Goal: Transaction & Acquisition: Download file/media

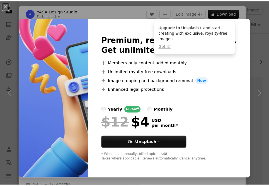
scroll to position [2204, 0]
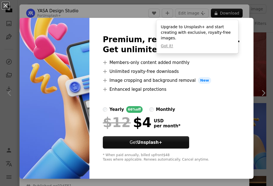
click at [52, 71] on img at bounding box center [55, 98] width 70 height 161
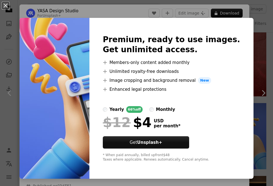
click at [254, 74] on div "An X shape Premium, ready to use images. Get unlimited access. A plus sign Memb…" at bounding box center [136, 93] width 273 height 186
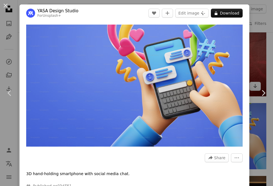
click at [249, 32] on div "An X shape Chevron left Chevron right YASA Design Studio For Unsplash+ A heart …" at bounding box center [136, 93] width 273 height 186
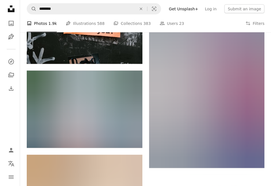
scroll to position [3682, 0]
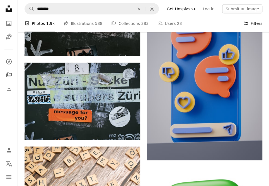
click at [247, 19] on button "Filters Filters" at bounding box center [253, 24] width 19 height 18
click at [249, 26] on button "Filters Filters" at bounding box center [253, 24] width 19 height 18
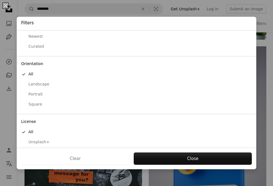
scroll to position [35, 0]
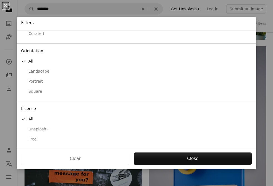
click at [35, 137] on div "Free" at bounding box center [136, 139] width 231 height 6
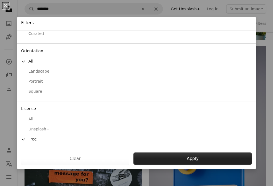
click at [203, 154] on button "Apply" at bounding box center [193, 158] width 119 height 12
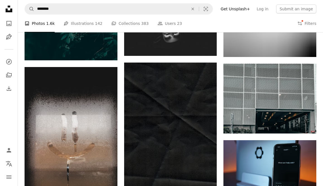
scroll to position [8643, 0]
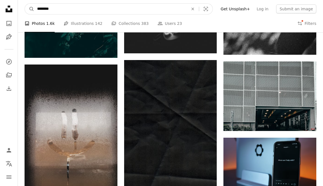
click at [82, 13] on input "********" at bounding box center [110, 9] width 152 height 11
drag, startPoint x: 98, startPoint y: 10, endPoint x: 13, endPoint y: 15, distance: 85.0
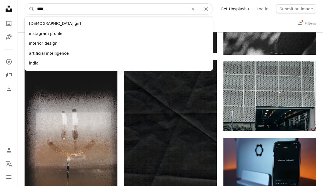
type input "*****"
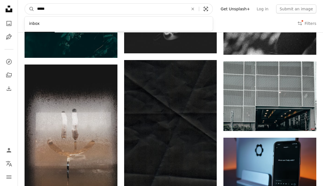
click button "A magnifying glass" at bounding box center [29, 9] width 9 height 11
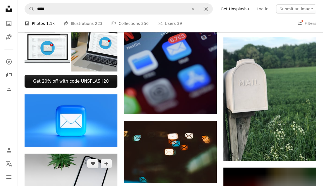
scroll to position [112, 0]
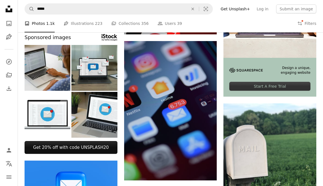
click at [107, 80] on img at bounding box center [94, 68] width 46 height 46
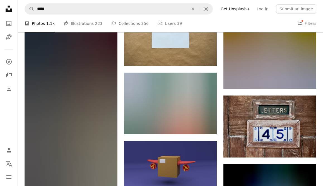
scroll to position [5049, 0]
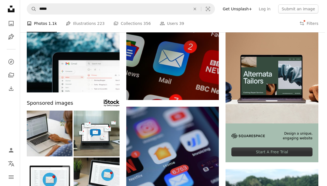
scroll to position [84, 0]
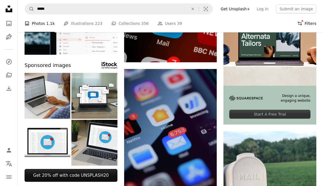
click at [273, 23] on button "Filters Filters" at bounding box center [306, 24] width 19 height 18
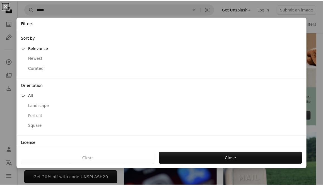
scroll to position [35, 0]
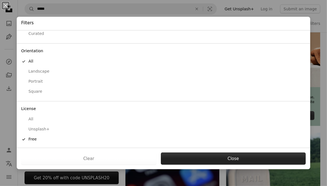
click at [261, 155] on button "Close" at bounding box center [233, 158] width 145 height 12
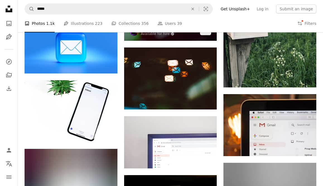
scroll to position [139, 0]
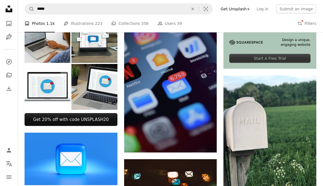
click at [17, 135] on nav "Unsplash logo Unsplash Home A photo Pen Tool A compass A stack of folders Downl…" at bounding box center [9, 93] width 18 height 186
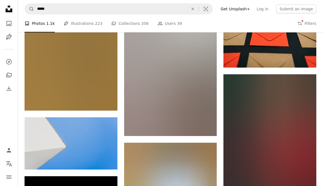
scroll to position [1255, 0]
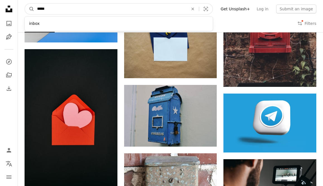
drag, startPoint x: 128, startPoint y: 5, endPoint x: 19, endPoint y: 4, distance: 108.8
click at [19, 4] on nav "A magnifying glass ***** inbox An X shape Visual search Filters Get Unsplash+ L…" at bounding box center [170, 9] width 305 height 18
paste input "**********"
type input "**********"
click button "A magnifying glass" at bounding box center [29, 9] width 9 height 11
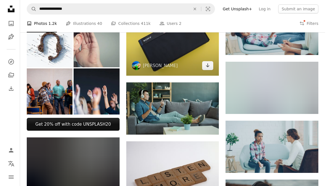
scroll to position [251, 0]
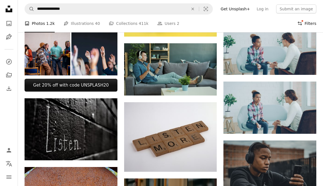
click at [273, 22] on icon "Filters" at bounding box center [299, 23] width 5 height 5
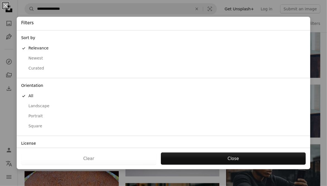
scroll to position [35, 0]
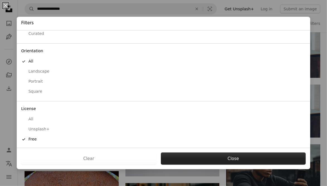
click at [260, 160] on button "Close" at bounding box center [233, 158] width 145 height 12
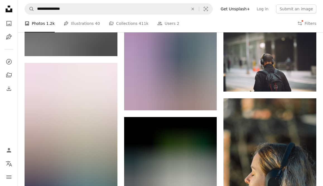
scroll to position [2873, 0]
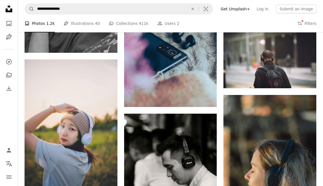
click at [14, 127] on nav "Unsplash logo Unsplash Home A photo Pen Tool A compass A stack of folders Downl…" at bounding box center [9, 93] width 18 height 186
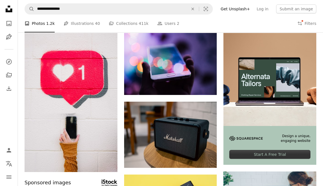
scroll to position [56, 0]
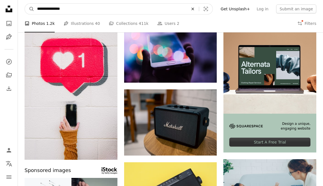
click at [196, 10] on icon "An X shape" at bounding box center [193, 9] width 12 height 4
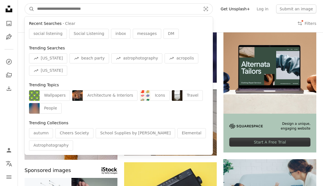
paste input "**********"
type input "**********"
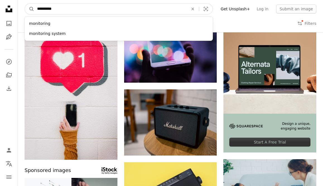
click button "A magnifying glass" at bounding box center [29, 9] width 9 height 11
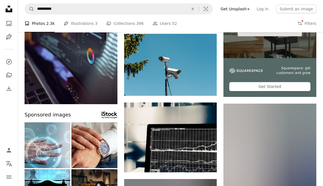
scroll to position [112, 0]
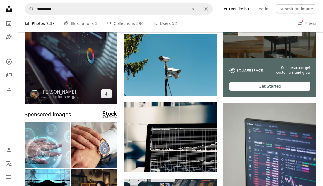
click at [76, 83] on img at bounding box center [71, 34] width 93 height 139
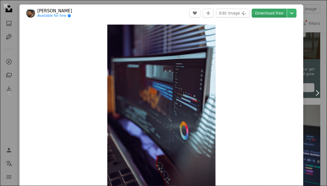
click at [263, 14] on link "Download free" at bounding box center [269, 13] width 35 height 9
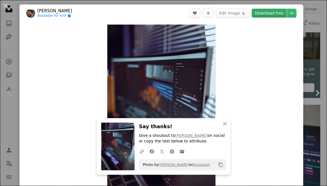
click at [263, 14] on link "Download free" at bounding box center [269, 13] width 35 height 9
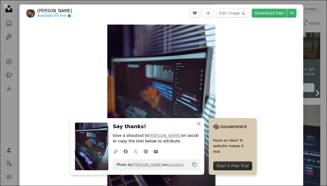
drag, startPoint x: 65, startPoint y: 90, endPoint x: 74, endPoint y: 77, distance: 15.7
click at [65, 90] on div "Zoom in" at bounding box center [162, 106] width 284 height 168
click at [273, 15] on div "An X shape Chevron left Chevron right [PERSON_NAME] Available for hire A checkm…" at bounding box center [163, 93] width 327 height 186
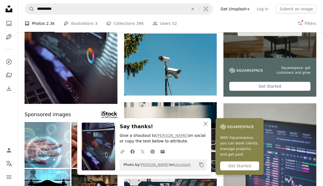
scroll to position [274, 0]
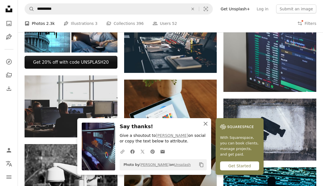
click at [205, 123] on icon "An X shape" at bounding box center [205, 123] width 7 height 7
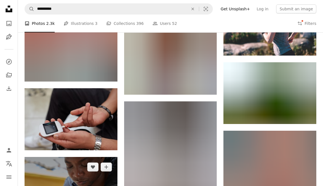
scroll to position [4068, 0]
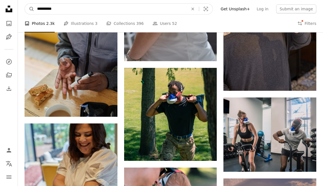
click at [68, 4] on input "**********" at bounding box center [110, 9] width 152 height 11
type input "**********"
click button "A magnifying glass" at bounding box center [29, 9] width 9 height 11
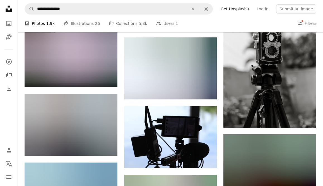
scroll to position [6528, 0]
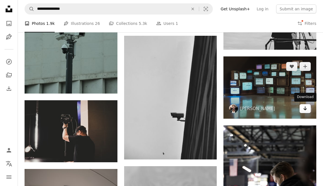
click at [273, 110] on icon "Arrow pointing down" at bounding box center [305, 108] width 4 height 7
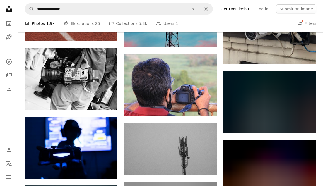
scroll to position [8206, 0]
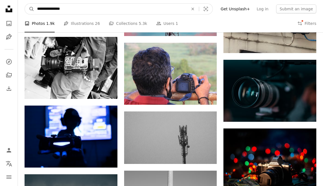
drag, startPoint x: 98, startPoint y: 8, endPoint x: 13, endPoint y: 10, distance: 86.0
paste input "Find visuals sitewide"
type input "**********"
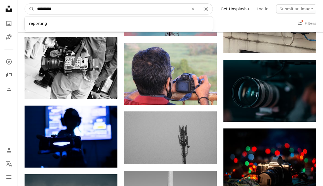
click button "A magnifying glass" at bounding box center [29, 9] width 9 height 11
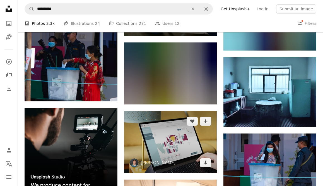
scroll to position [642, 0]
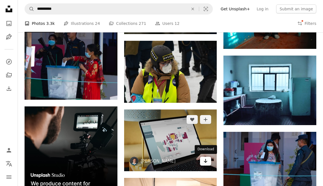
click at [206, 161] on icon "Download" at bounding box center [206, 161] width 4 height 4
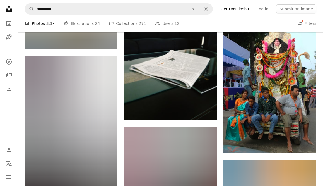
scroll to position [4463, 0]
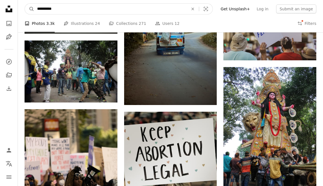
drag, startPoint x: 68, startPoint y: 8, endPoint x: 73, endPoint y: 8, distance: 4.5
click at [68, 8] on input "**********" at bounding box center [110, 9] width 152 height 11
